Goal: Task Accomplishment & Management: Manage account settings

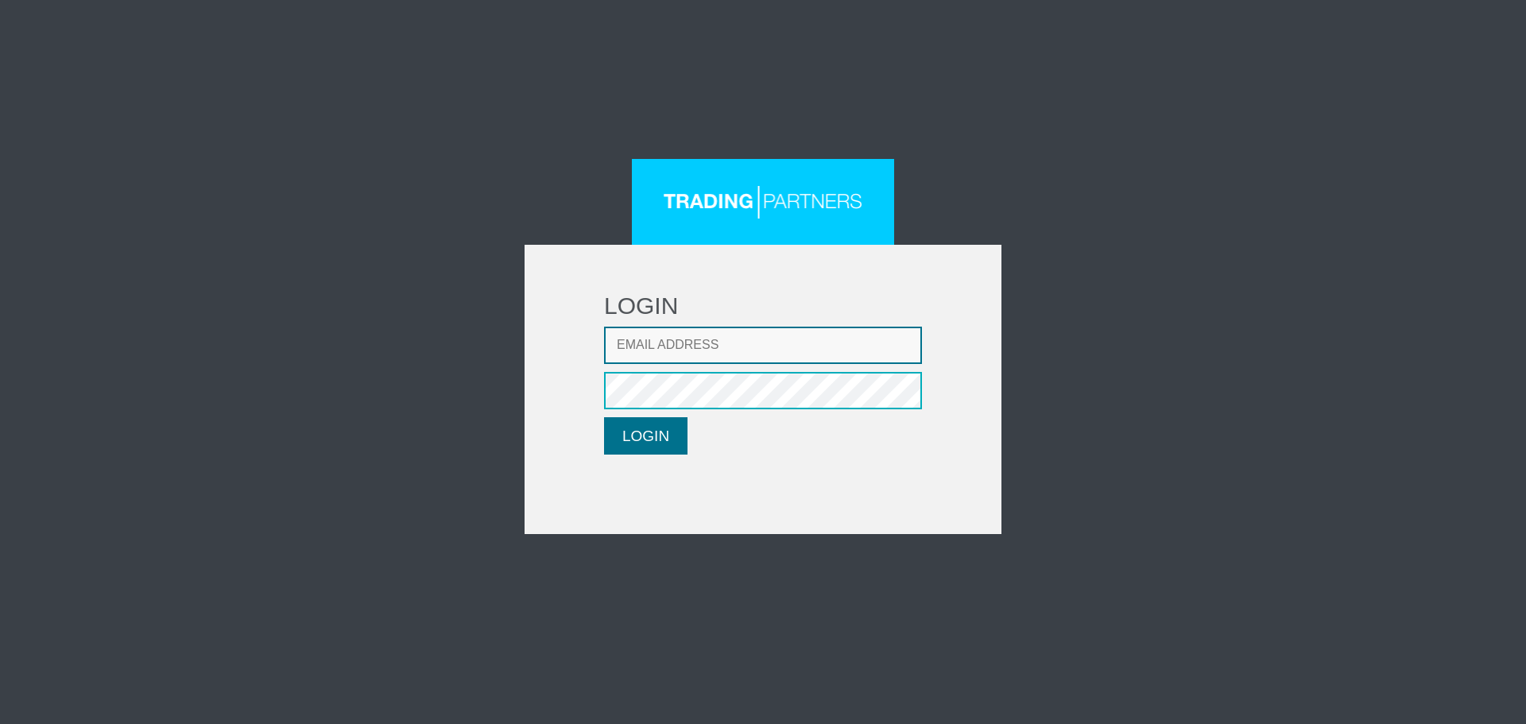
type input "LMatthaiou@fxcess.com"
click at [669, 439] on button "LOGIN" at bounding box center [645, 435] width 83 height 37
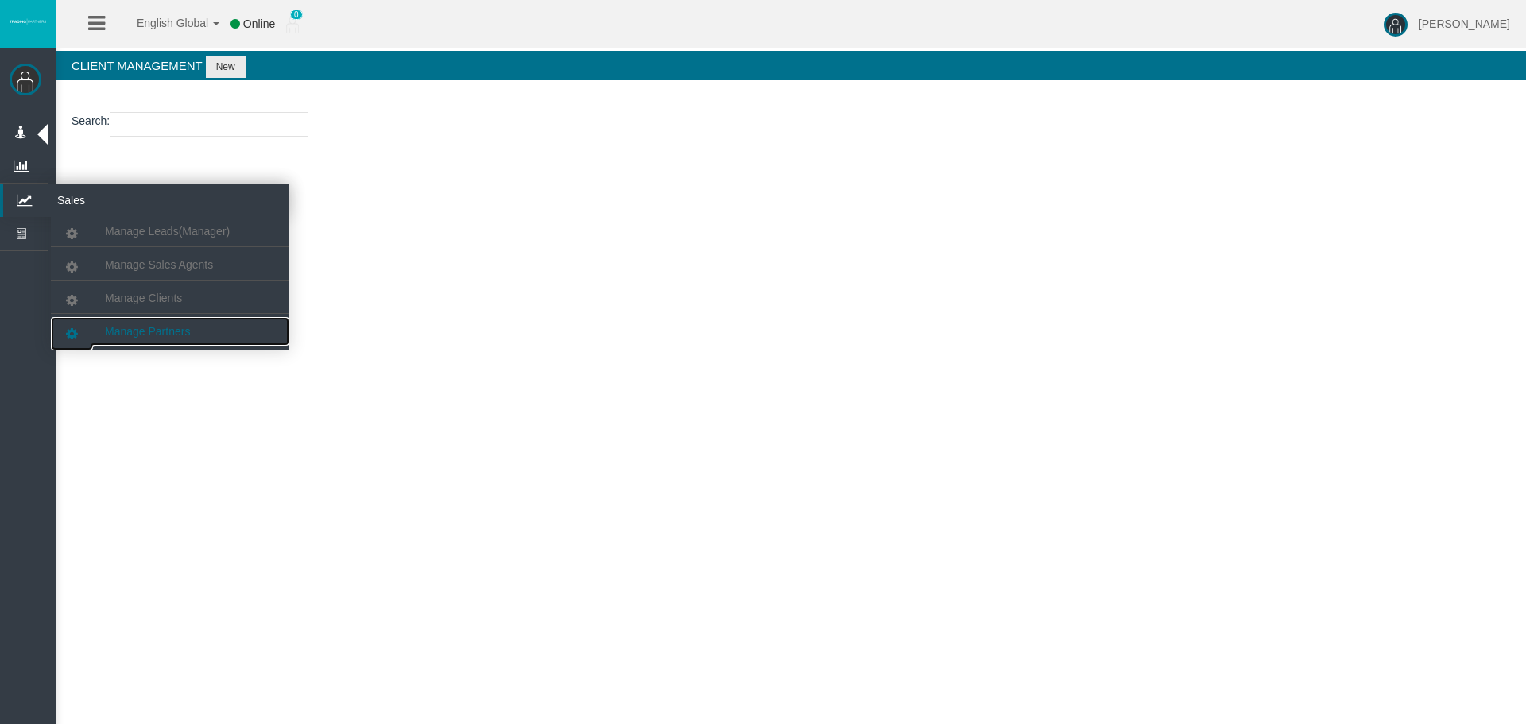
click at [127, 338] on link "Manage Partners" at bounding box center [170, 331] width 238 height 29
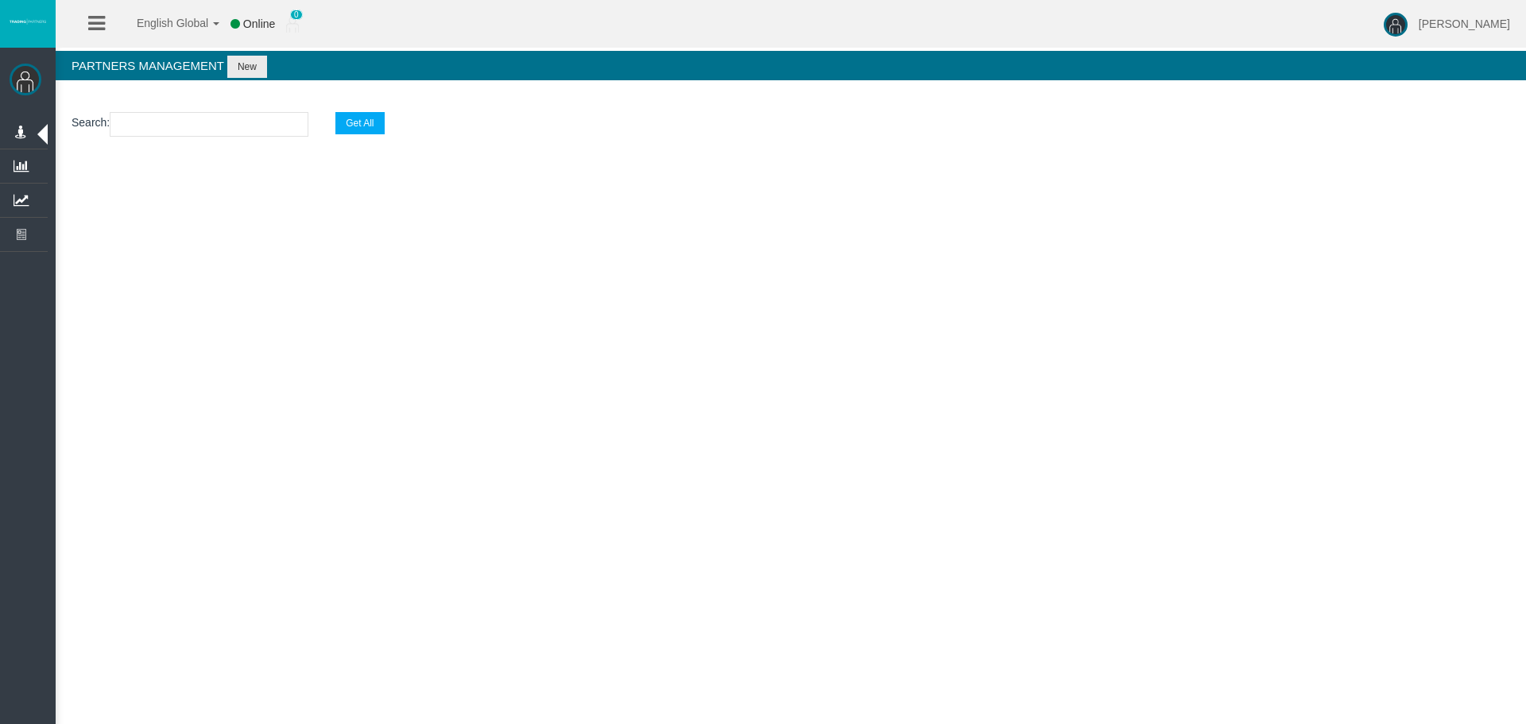
click at [211, 130] on input "text" at bounding box center [209, 124] width 199 height 25
paste input "IBcwt2l"
type input "IBcwt2l"
select select "25"
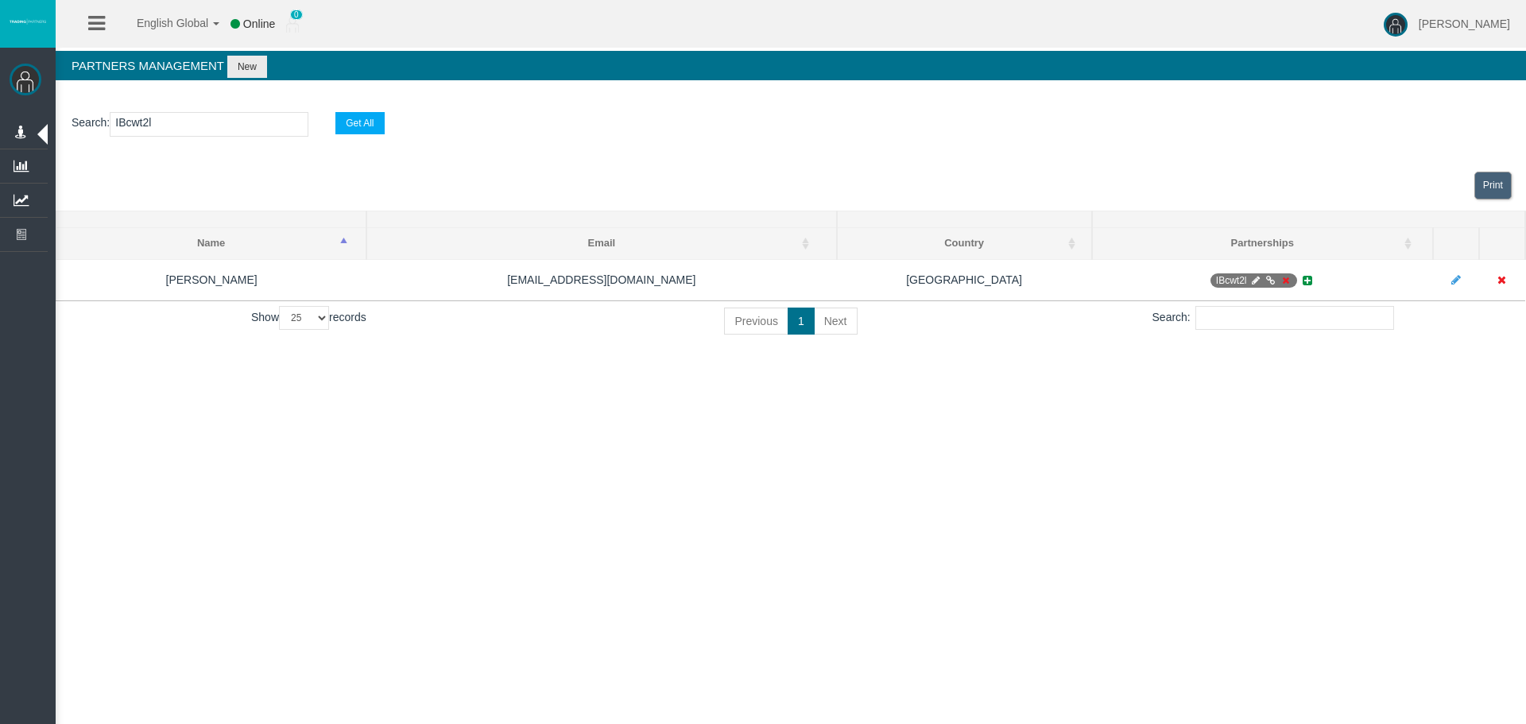
type input "IBcwt2l"
click at [787, 494] on div "English Global 简体中文 English Global 日本語 한국어 Online 0 [PERSON_NAME] Help Log Out …" at bounding box center [763, 362] width 1526 height 724
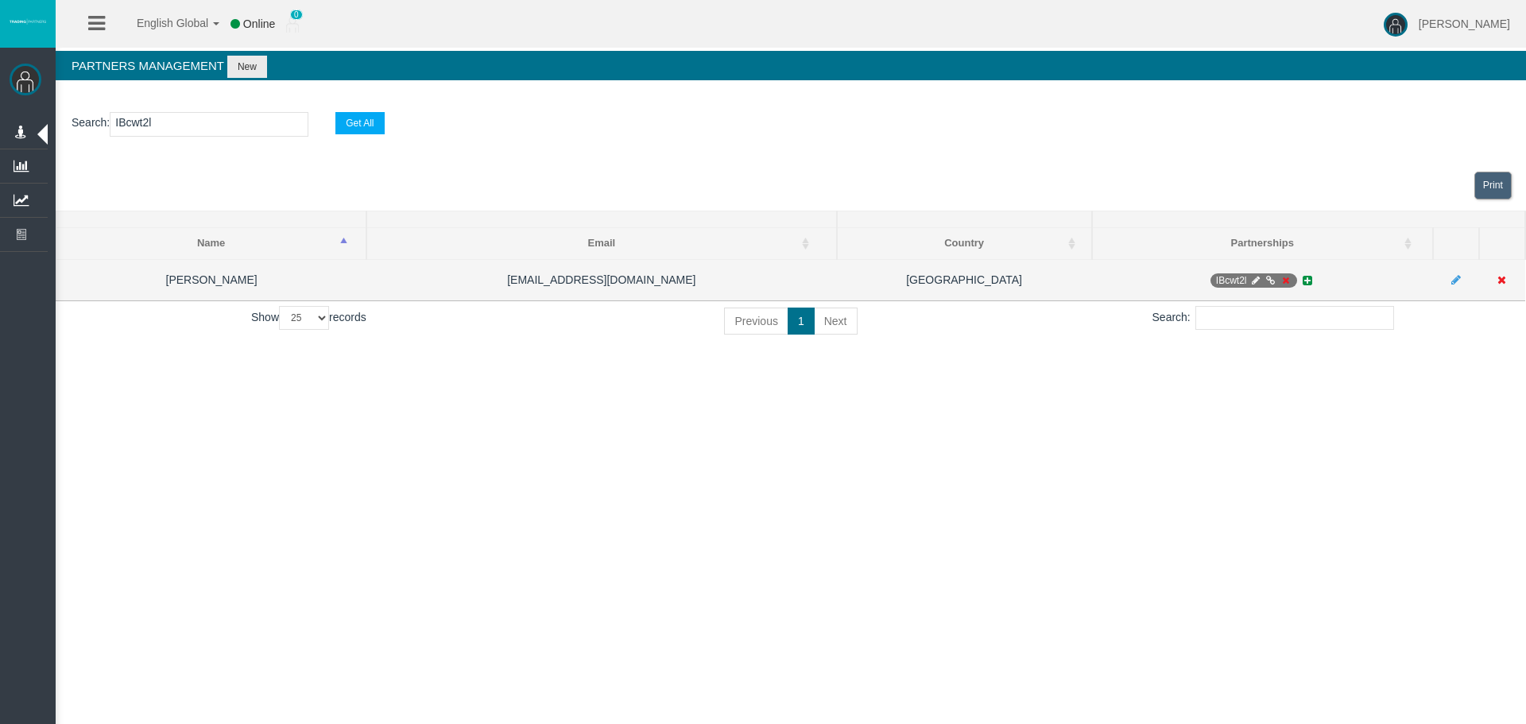
click at [1249, 279] on icon at bounding box center [1255, 281] width 12 height 10
select select "0"
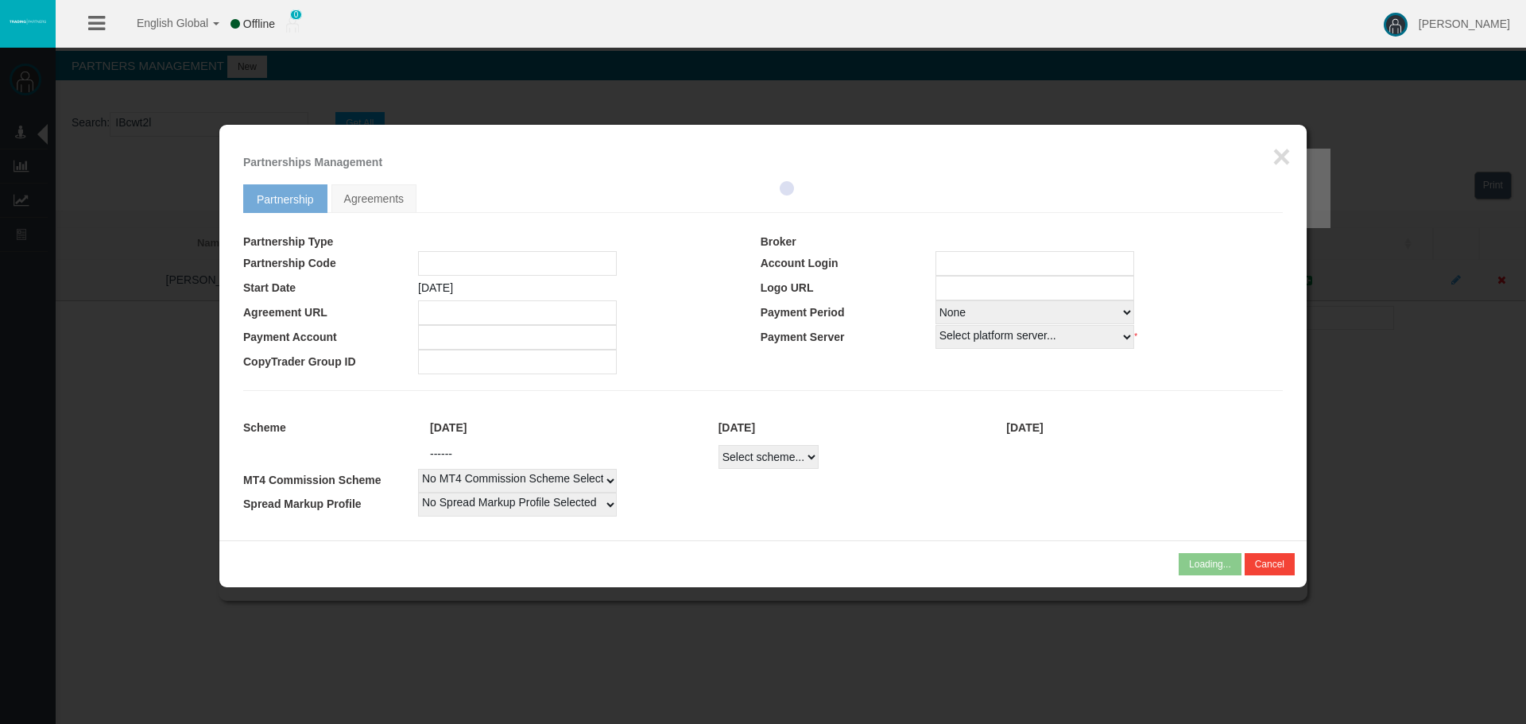
type input "IBcwt2l"
type input "19268420"
select select "1"
type input "19268420"
select select "1"
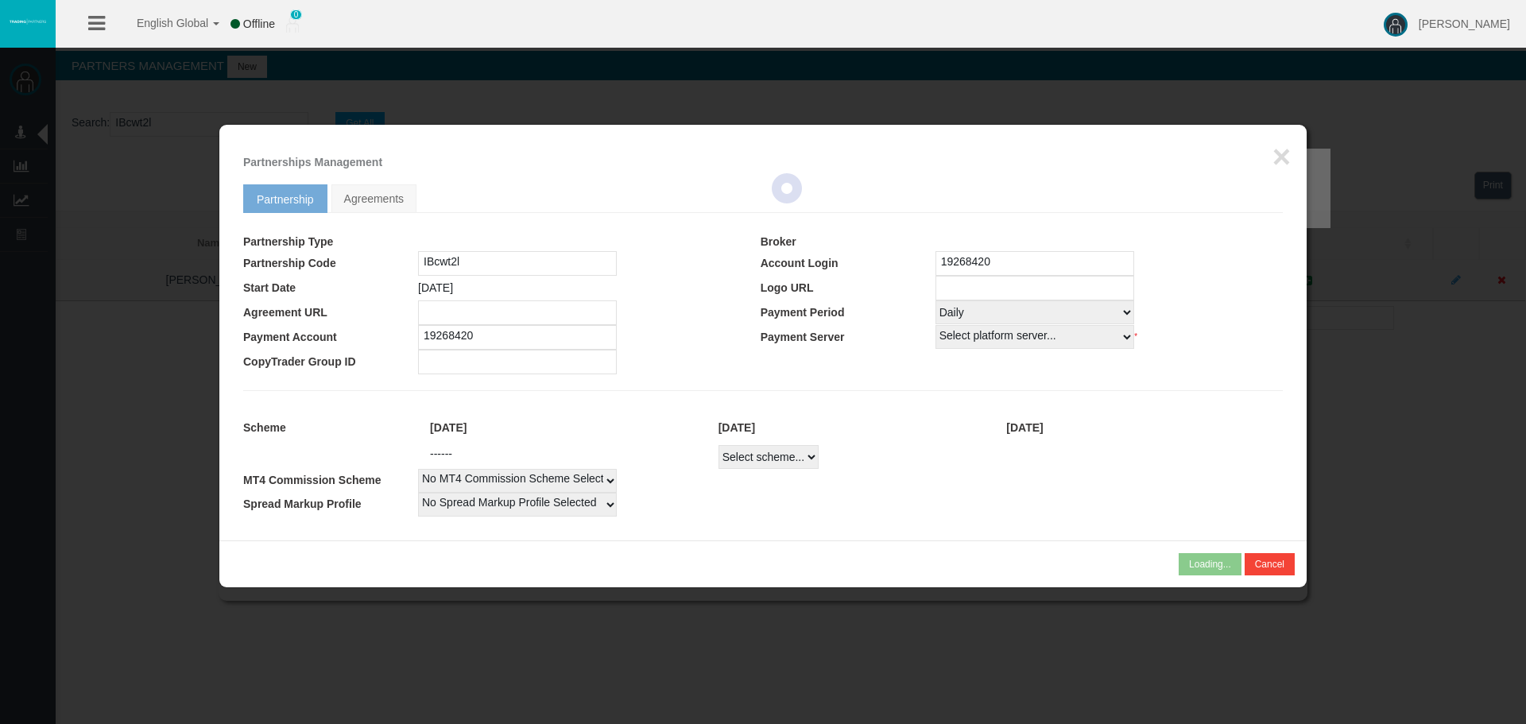
select select
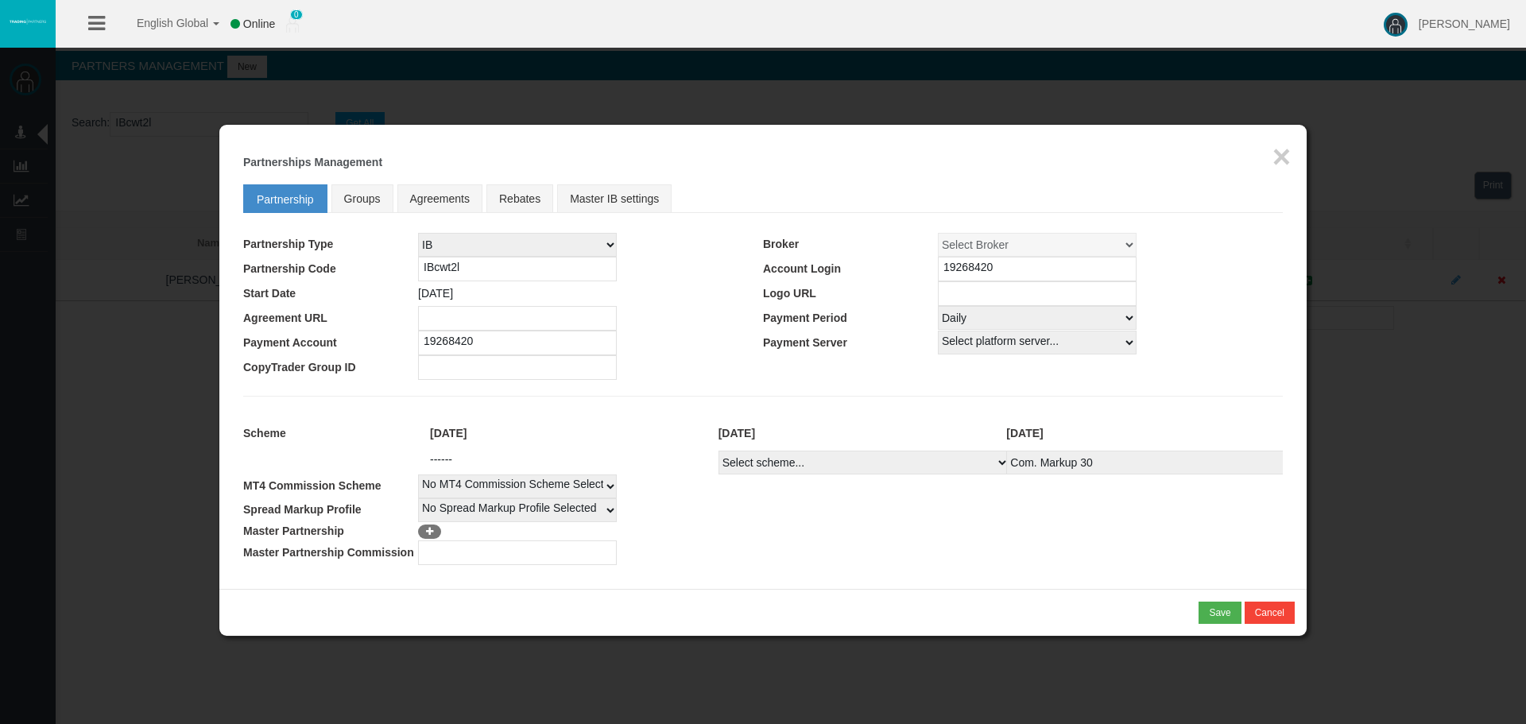
click at [952, 271] on input "19268420" at bounding box center [1037, 269] width 199 height 25
click at [1279, 171] on button "×" at bounding box center [1281, 157] width 18 height 32
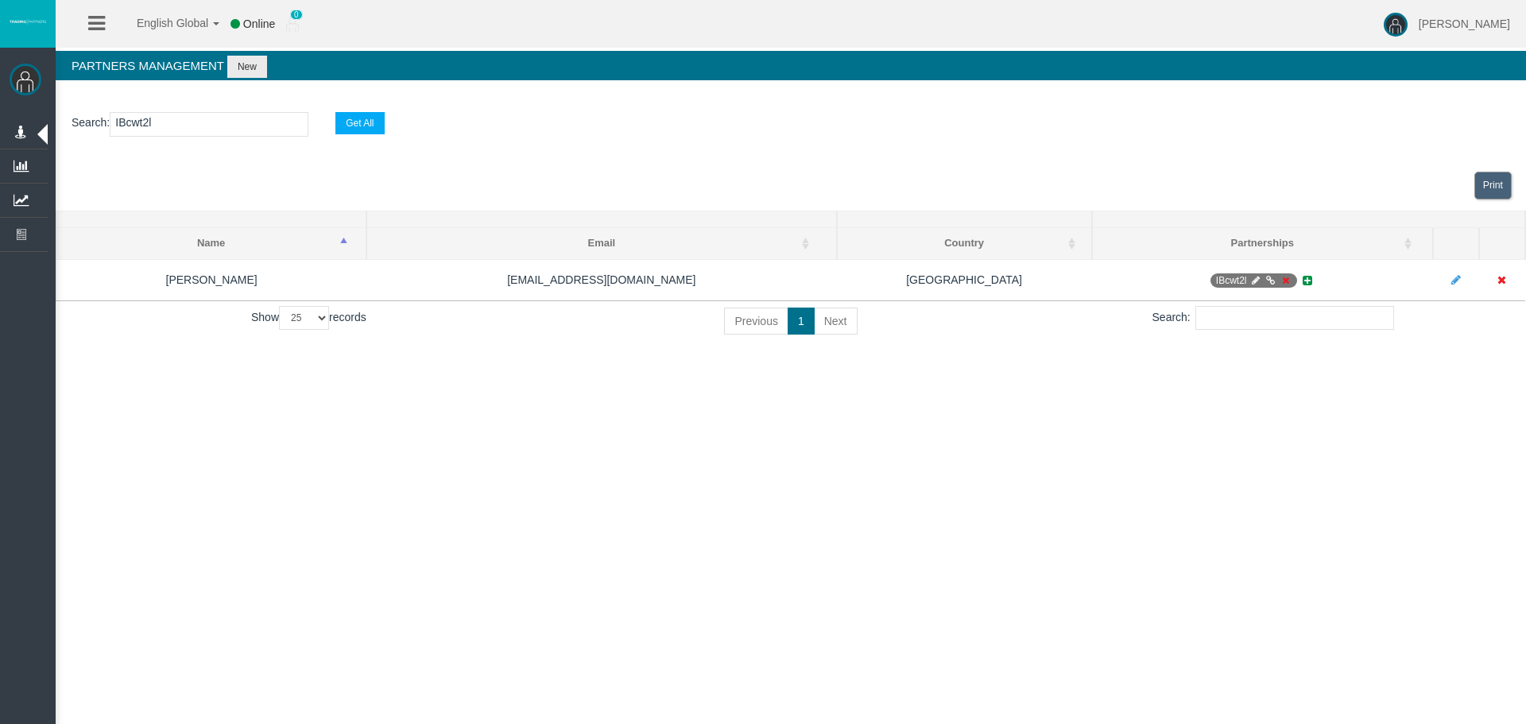
click at [134, 138] on section "Search : IBcwt2l Get All" at bounding box center [791, 128] width 1470 height 64
click at [135, 129] on input "IBcwt2l" at bounding box center [209, 124] width 199 height 25
paste input "io5i"
type input "IBio5il"
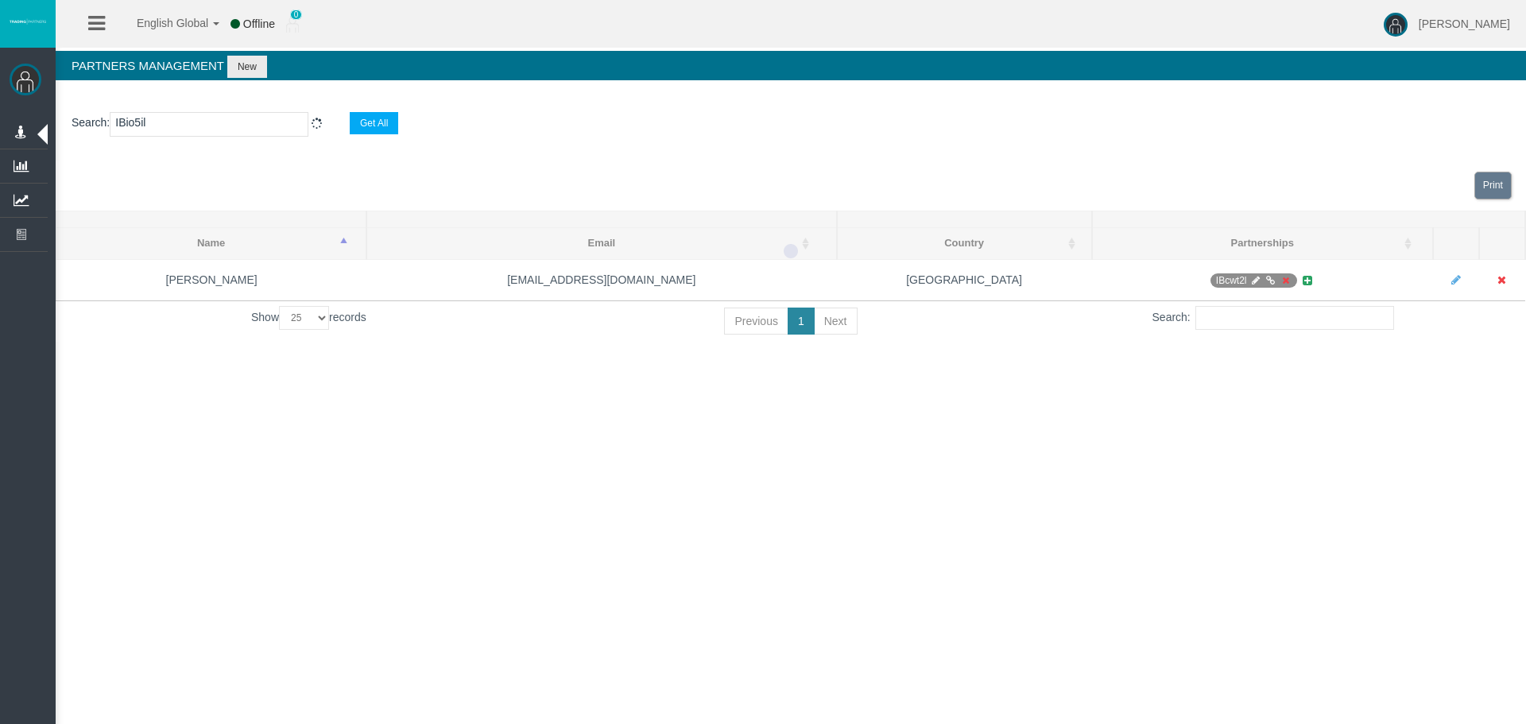
select select "25"
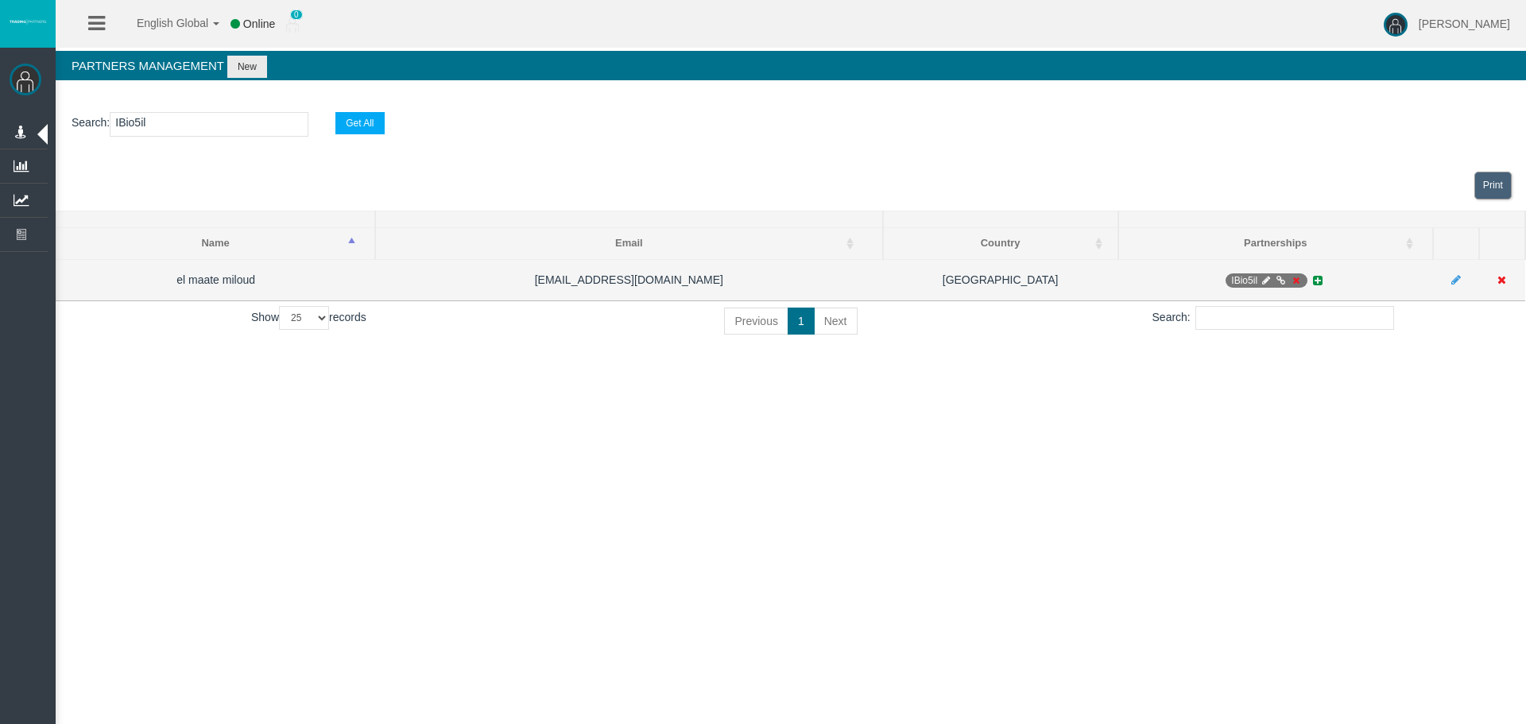
type input "IBio5il"
click at [1267, 281] on icon at bounding box center [1266, 281] width 12 height 10
select select "0"
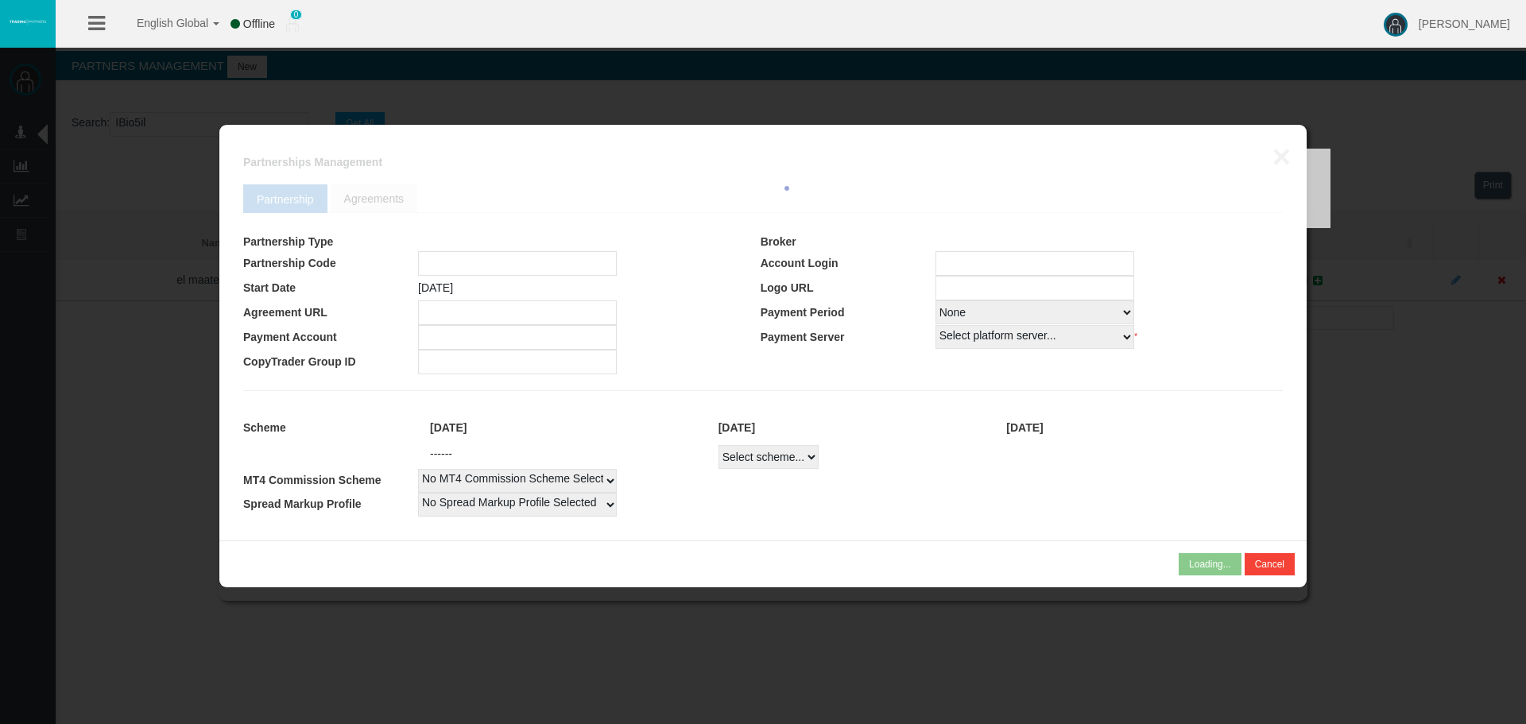
type input "IBio5il"
type input "19268415"
select select "1"
type input "19268415"
select select "1"
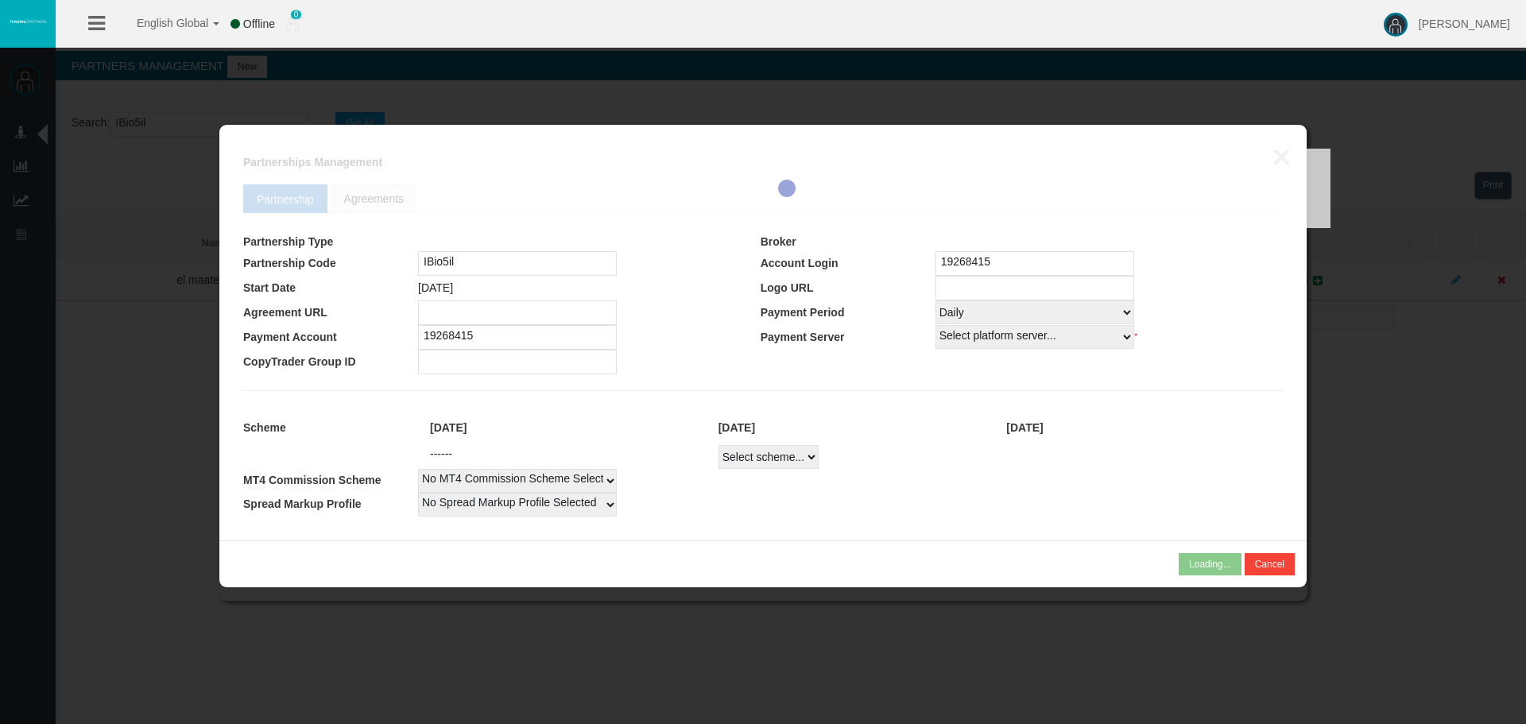
select select
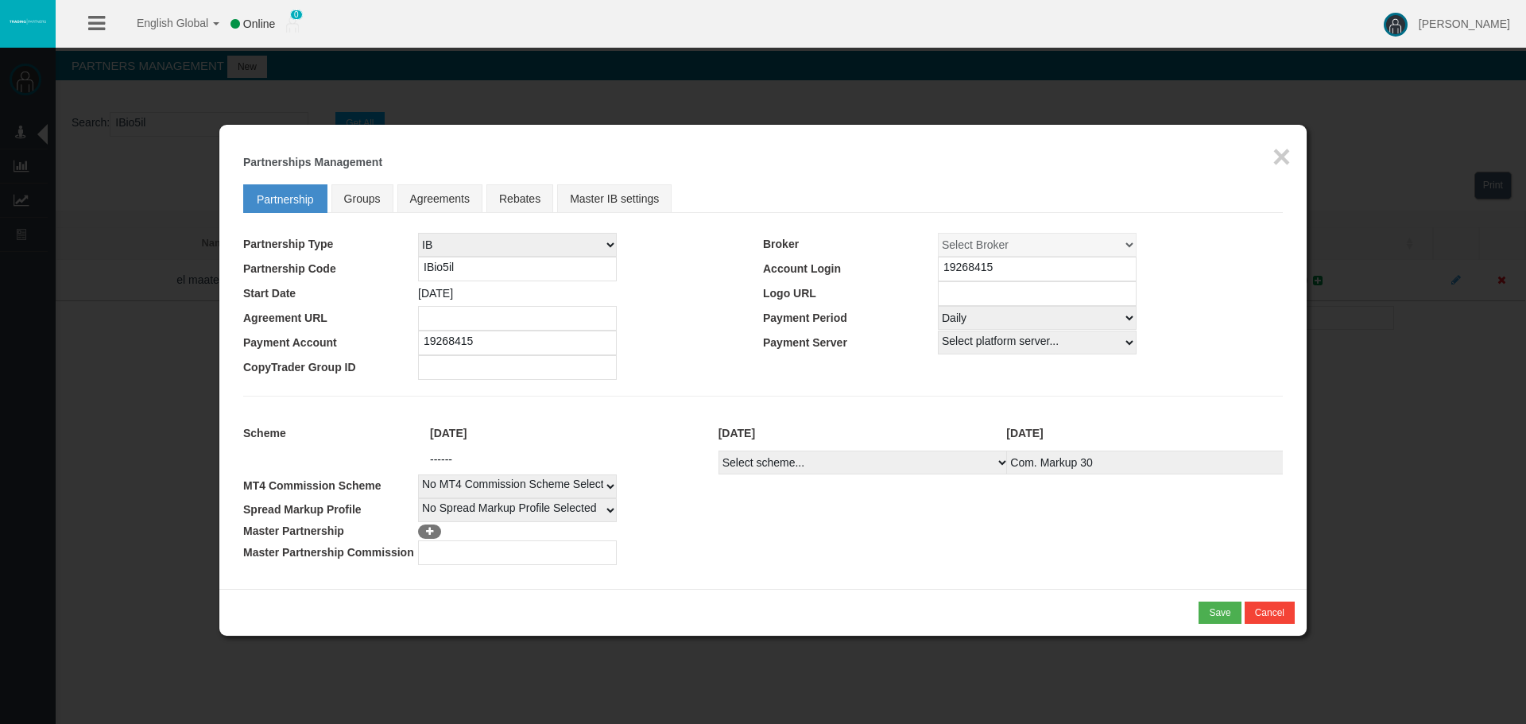
click at [970, 257] on input "19268415" at bounding box center [1037, 269] width 199 height 25
